Goal: Task Accomplishment & Management: Complete application form

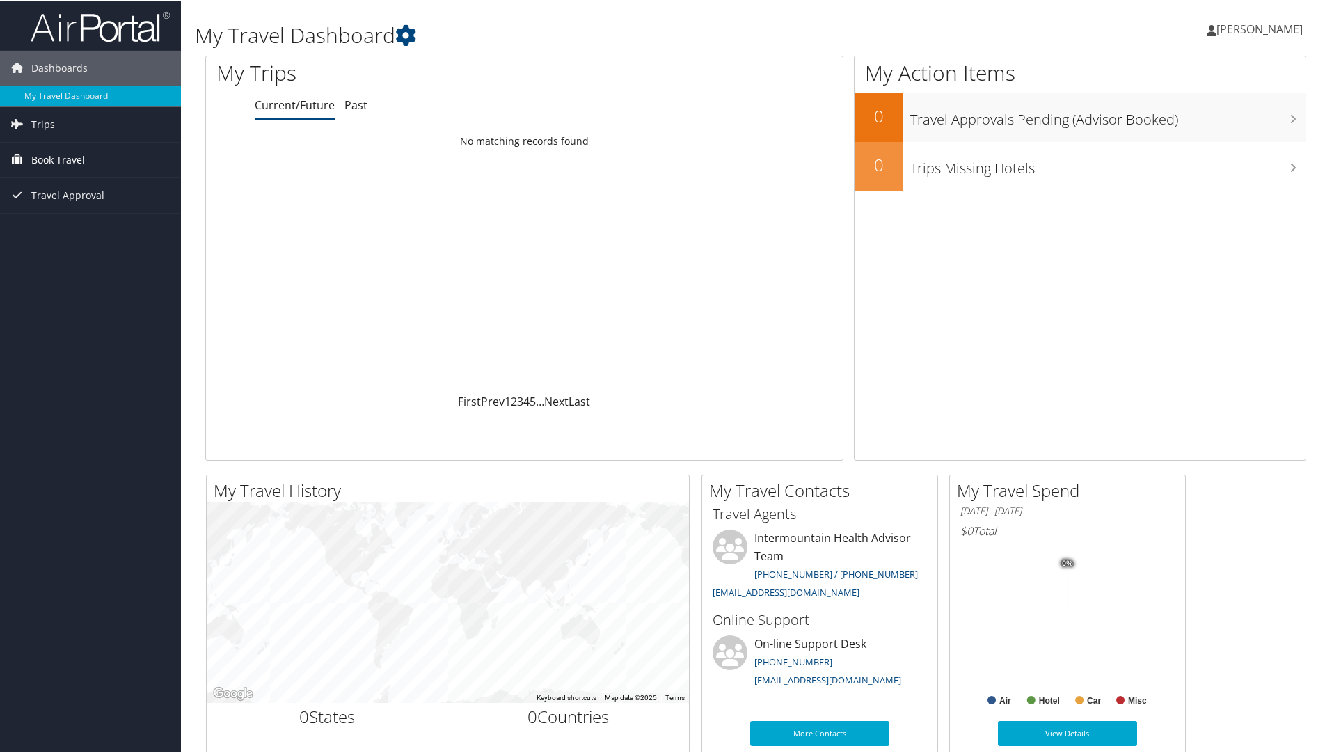
click at [59, 160] on span "Book Travel" at bounding box center [58, 158] width 54 height 35
click at [49, 226] on link "Book/Manage Online Trips" at bounding box center [90, 228] width 181 height 21
click at [103, 228] on link "Book/Manage Online Trips" at bounding box center [90, 228] width 181 height 21
click at [88, 185] on link "Agent Booking Request" at bounding box center [90, 186] width 181 height 21
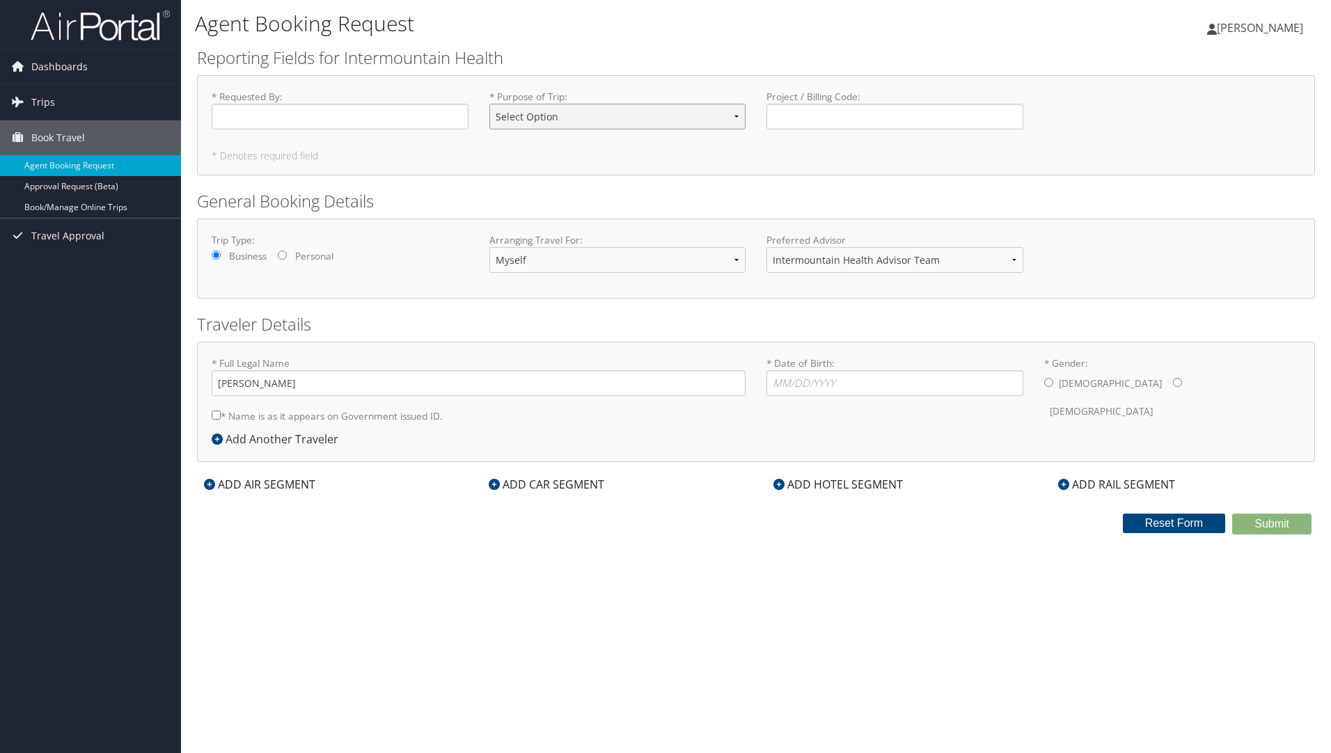
click at [544, 127] on select "Select Option 3rd Party Reimbursable Business CME Conf or Education Groups Pers…" at bounding box center [617, 117] width 257 height 26
select select "Conf or Education"
click at [489, 104] on select "Select Option 3rd Party Reimbursable Business CME Conf or Education Groups Pers…" at bounding box center [617, 117] width 257 height 26
click at [406, 114] on input "* Requested By : Required" at bounding box center [340, 117] width 257 height 26
